Goal: Information Seeking & Learning: Compare options

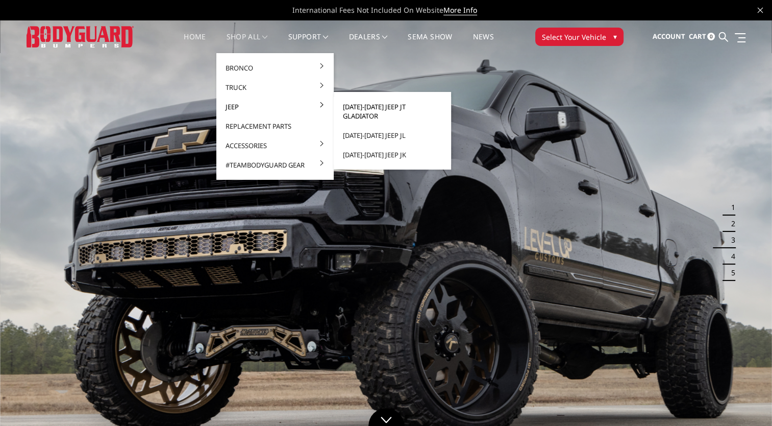
click at [350, 108] on link "[DATE]-[DATE] Jeep JT Gladiator" at bounding box center [392, 111] width 109 height 29
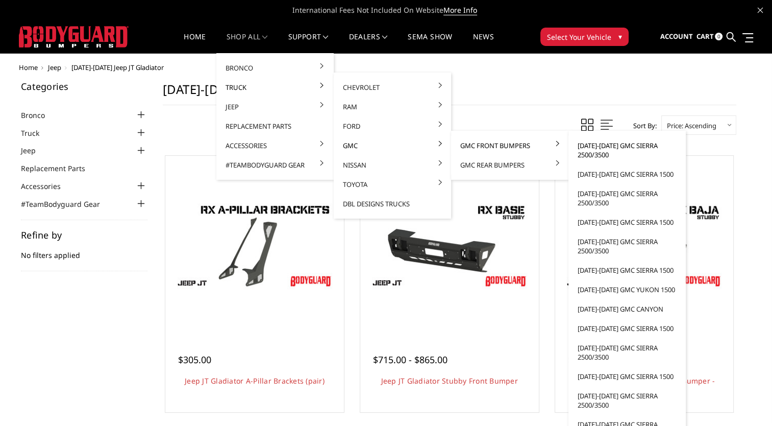
click at [597, 146] on link "[DATE]-[DATE] GMC Sierra 2500/3500" at bounding box center [627, 150] width 109 height 29
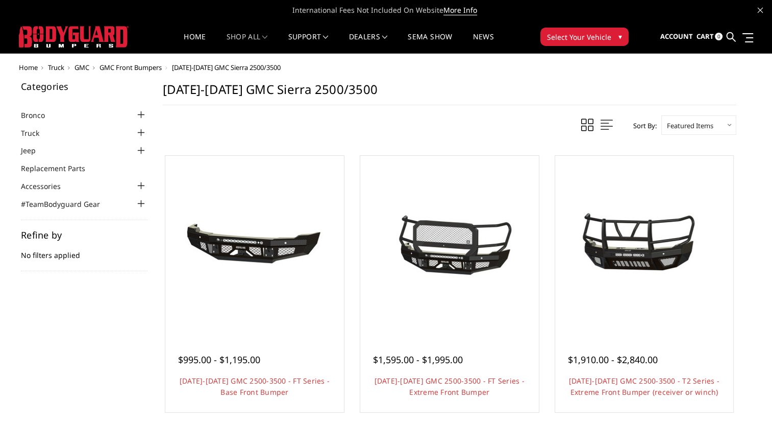
click at [690, 125] on select "Featured Items Newest Items Best Selling A to Z Z to A By Review Price: Ascendi…" at bounding box center [698, 124] width 75 height 19
select select "pricedesc"
click at [661, 115] on select "Featured Items Newest Items Best Selling A to Z Z to A By Review Price: Ascendi…" at bounding box center [698, 124] width 75 height 19
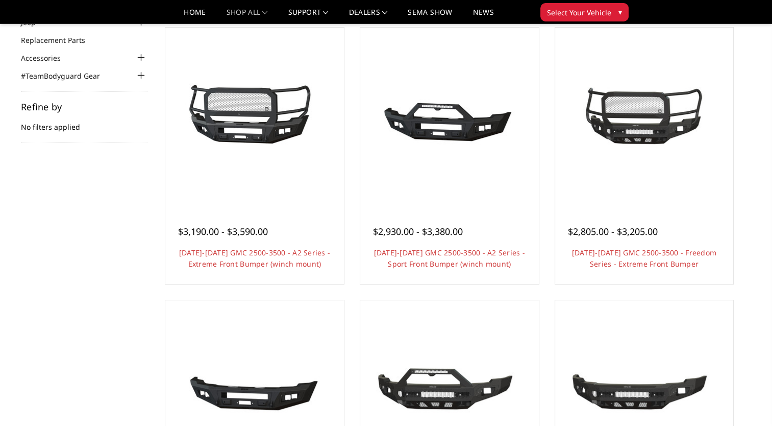
scroll to position [112, 0]
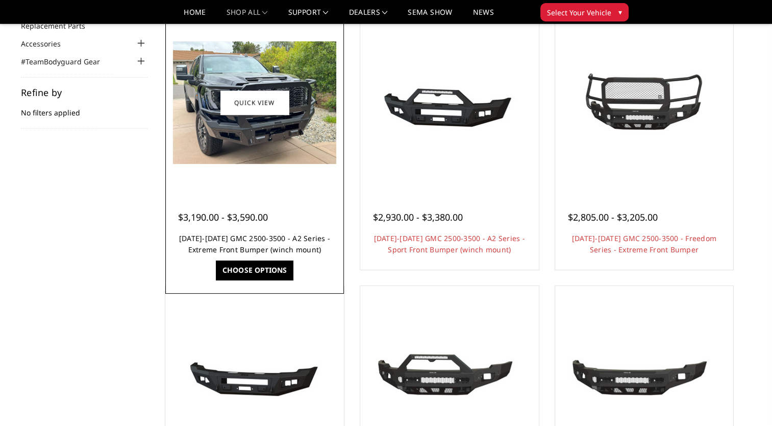
click at [225, 242] on link "2024-2025 GMC 2500-3500 - A2 Series - Extreme Front Bumper (winch mount)" at bounding box center [254, 243] width 151 height 21
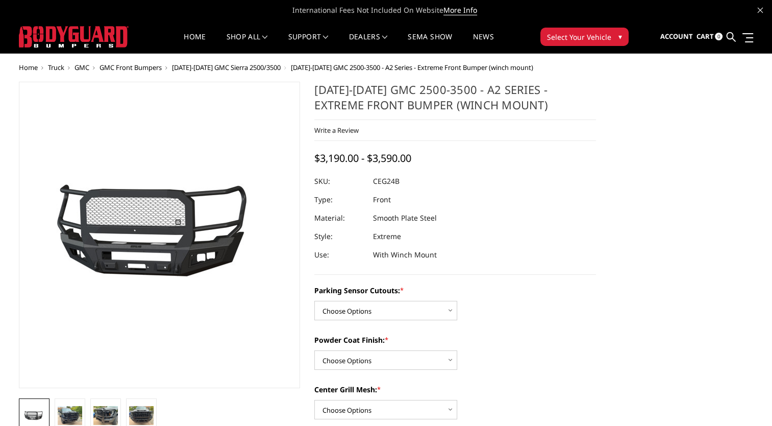
click at [193, 247] on img at bounding box center [115, 236] width 653 height 306
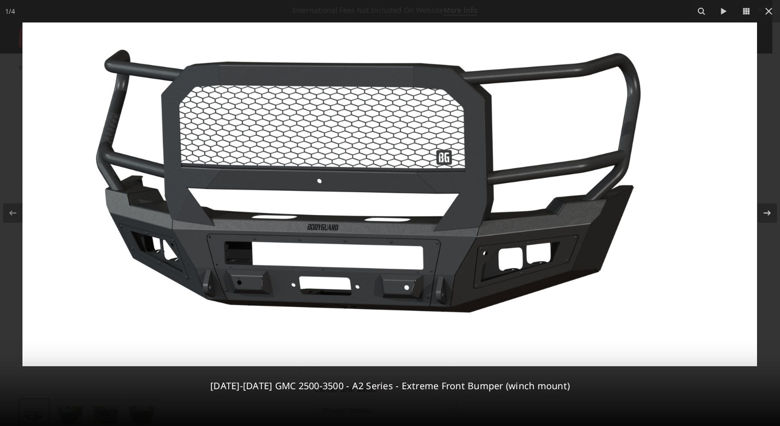
click at [216, 241] on img at bounding box center [389, 193] width 734 height 343
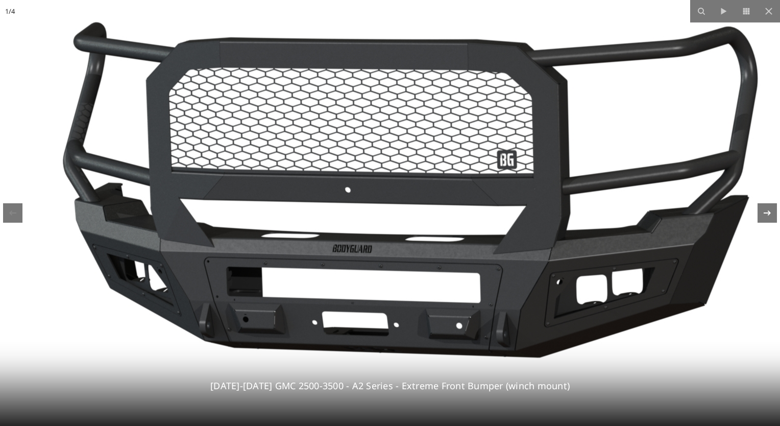
click at [765, 221] on div at bounding box center [766, 212] width 19 height 19
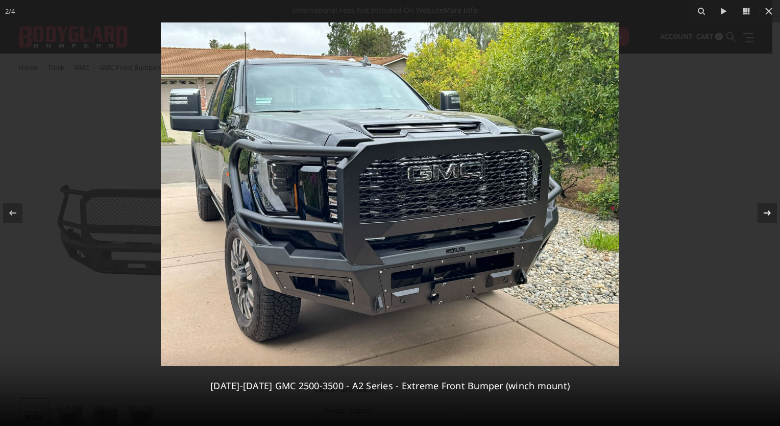
click at [765, 221] on div at bounding box center [766, 212] width 19 height 19
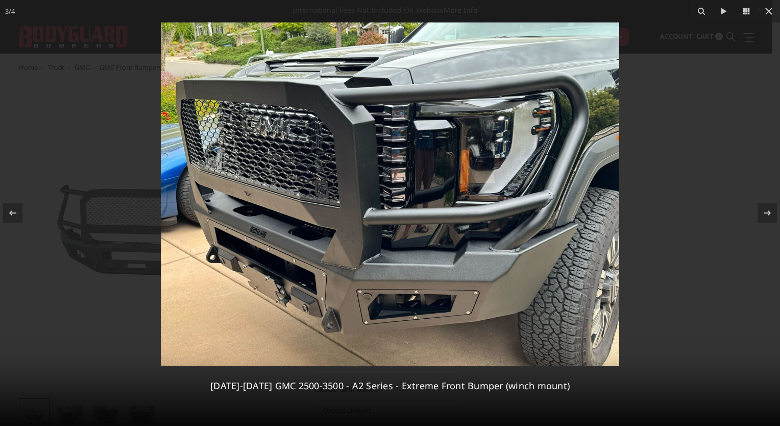
click at [348, 219] on img at bounding box center [390, 193] width 458 height 343
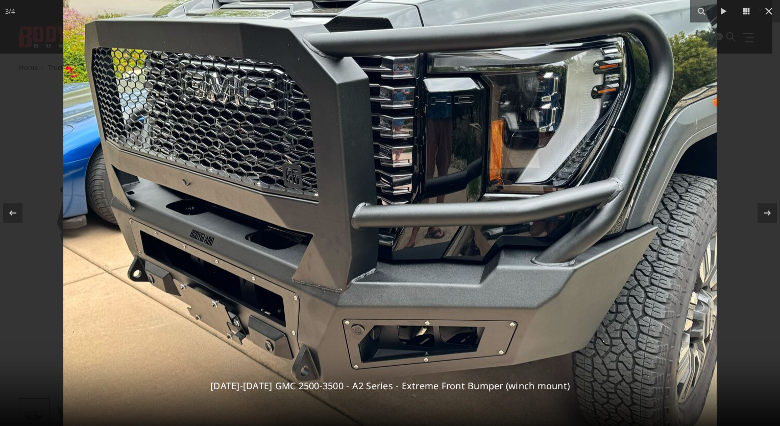
click at [292, 283] on img at bounding box center [389, 184] width 653 height 490
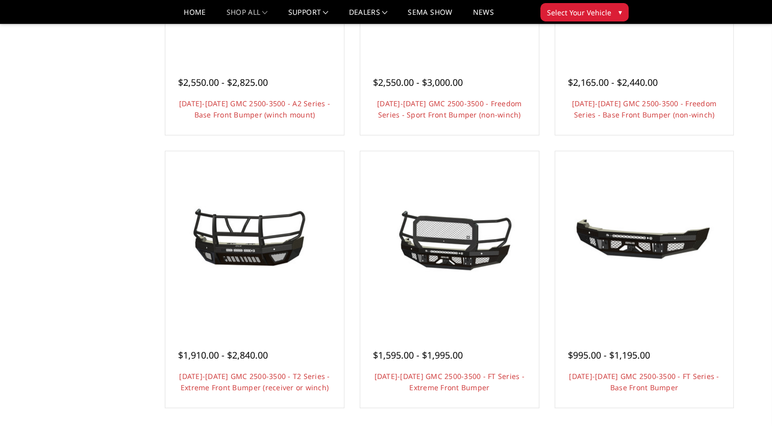
scroll to position [520, 0]
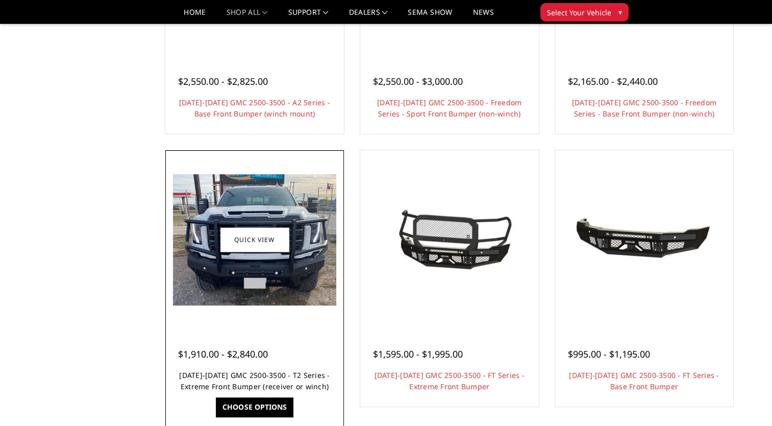
click at [263, 377] on link "2024-2025 GMC 2500-3500 - T2 Series - Extreme Front Bumper (receiver or winch)" at bounding box center [254, 380] width 151 height 21
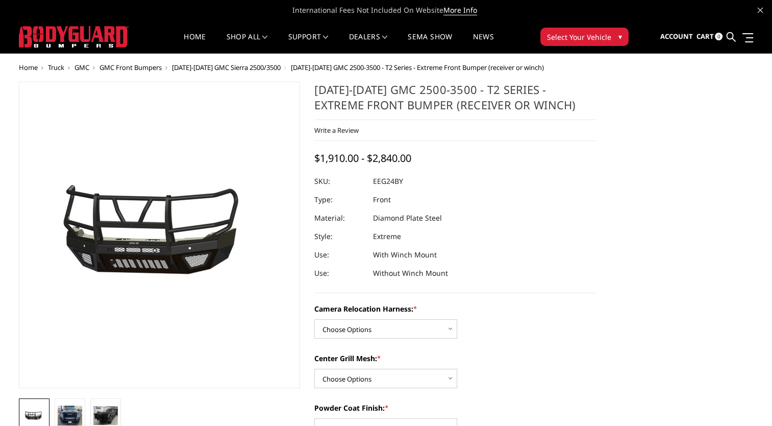
click at [163, 238] on img at bounding box center [154, 236] width 653 height 306
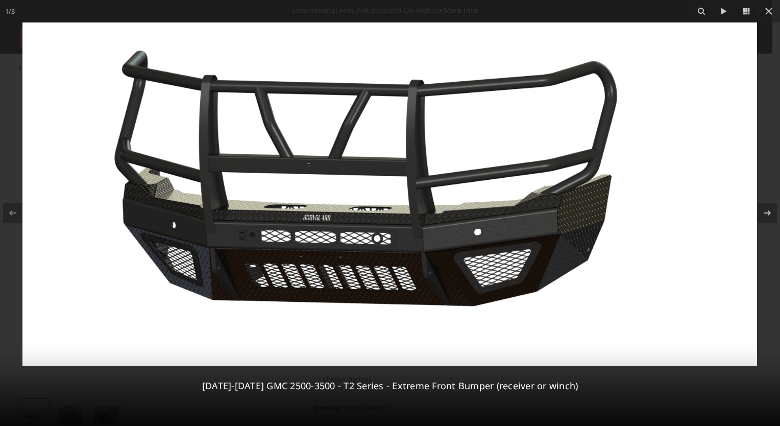
click at [437, 259] on img at bounding box center [389, 193] width 734 height 343
